Goal: Information Seeking & Learning: Learn about a topic

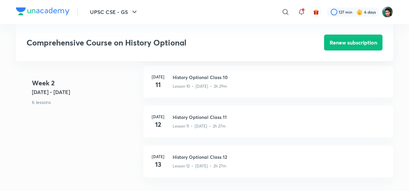
scroll to position [677, 0]
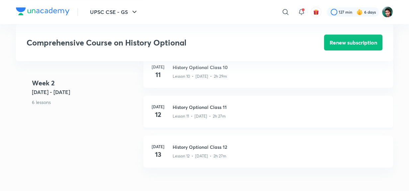
click at [207, 109] on h3 "History Optional Class 11" at bounding box center [279, 107] width 213 height 7
